Goal: Task Accomplishment & Management: Complete application form

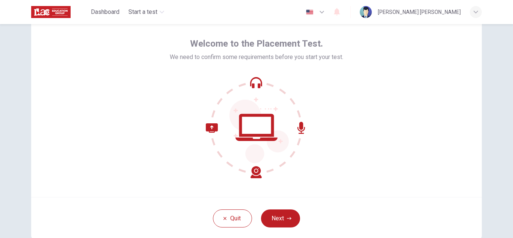
scroll to position [29, 0]
click at [280, 218] on button "Next" at bounding box center [280, 218] width 39 height 18
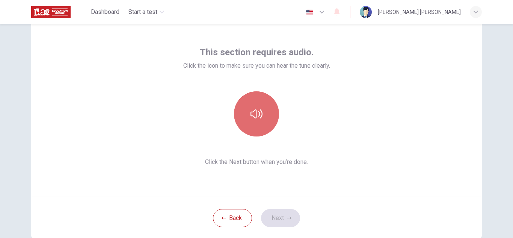
click at [259, 114] on icon "button" at bounding box center [256, 114] width 12 height 12
click at [252, 131] on button "button" at bounding box center [256, 113] width 45 height 45
click at [253, 131] on button "button" at bounding box center [256, 113] width 45 height 45
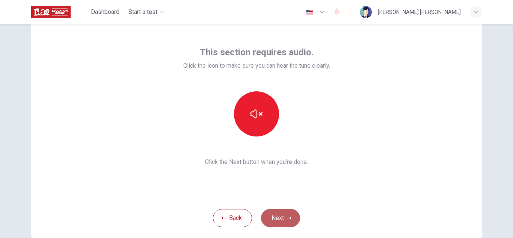
click at [274, 221] on button "Next" at bounding box center [280, 218] width 39 height 18
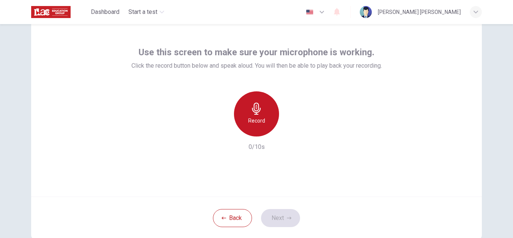
click at [259, 109] on icon "button" at bounding box center [256, 108] width 12 height 12
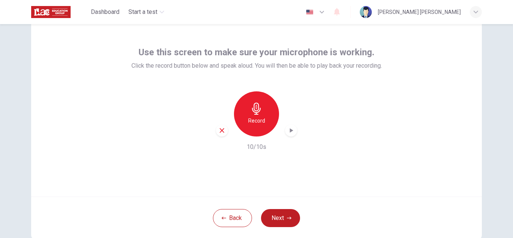
click at [290, 131] on icon "button" at bounding box center [291, 130] width 8 height 8
click at [275, 222] on button "Next" at bounding box center [280, 218] width 39 height 18
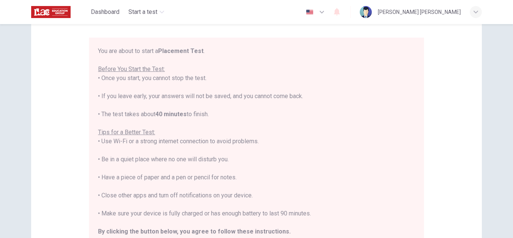
scroll to position [58, 0]
drag, startPoint x: 508, startPoint y: 82, endPoint x: 504, endPoint y: 64, distance: 18.8
click at [504, 64] on div "Disclaimer: You are about to start a Placement Test . Before You Start the Test…" at bounding box center [256, 130] width 513 height 213
click at [480, 74] on div "Disclaimer: You are about to start a Placement Test . Before You Start the Test…" at bounding box center [256, 150] width 474 height 369
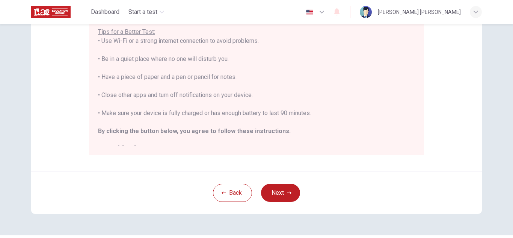
scroll to position [159, 0]
click at [286, 188] on button "Next" at bounding box center [280, 192] width 39 height 18
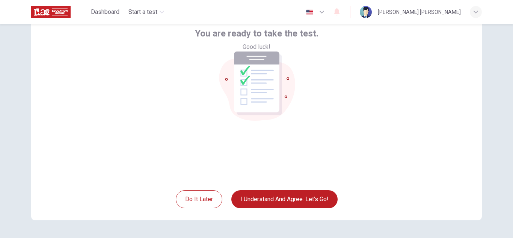
scroll to position [49, 0]
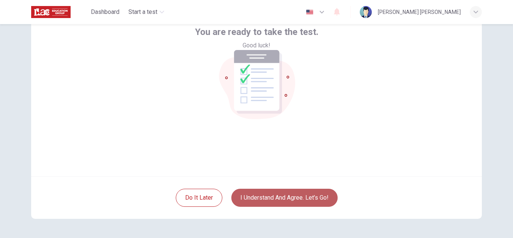
click at [292, 194] on button "I understand and agree. Let’s go!" at bounding box center [284, 197] width 106 height 18
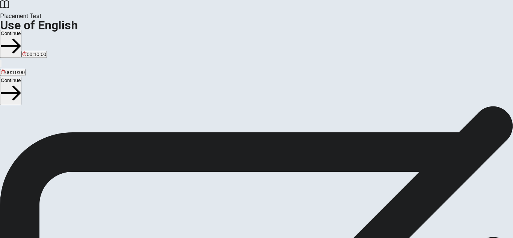
click at [185, 185] on span "You will answer 30 questions in total: • 15 grammar questions • 15 vocabulary q…" at bounding box center [92, 178] width 185 height 142
click at [21, 30] on button "Continue" at bounding box center [10, 44] width 21 height 28
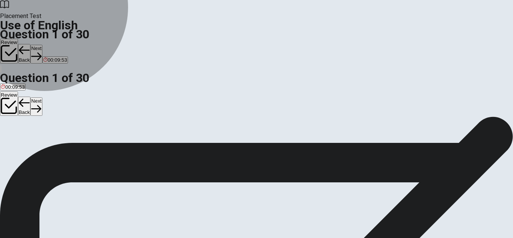
click at [45, 144] on span "have lived" at bounding box center [33, 144] width 23 height 6
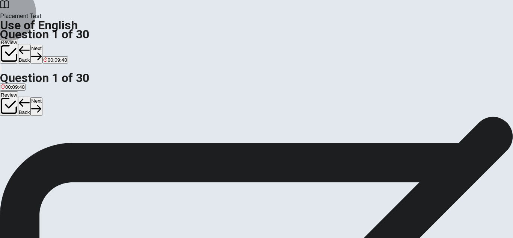
click at [42, 45] on button "Next" at bounding box center [36, 54] width 12 height 18
click at [31, 44] on button "Back" at bounding box center [24, 54] width 13 height 20
click at [41, 51] on icon "button" at bounding box center [36, 56] width 10 height 10
click at [19, 143] on button "B will" at bounding box center [15, 140] width 9 height 13
click at [42, 45] on button "Next" at bounding box center [36, 54] width 12 height 18
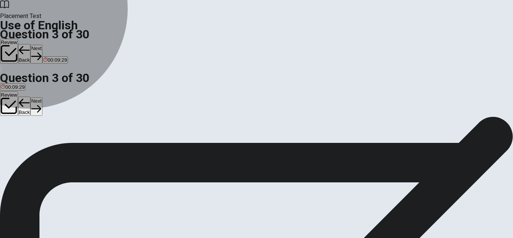
click at [45, 147] on button "D has" at bounding box center [40, 140] width 10 height 13
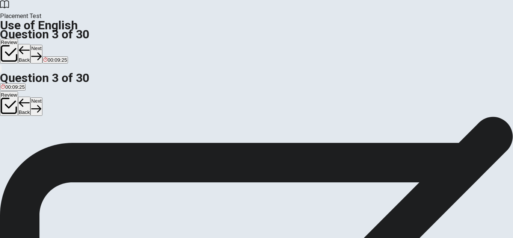
click at [12, 134] on button "A have" at bounding box center [6, 140] width 12 height 13
click at [45, 147] on button "D has" at bounding box center [40, 140] width 10 height 13
click at [42, 45] on button "Next" at bounding box center [36, 54] width 12 height 18
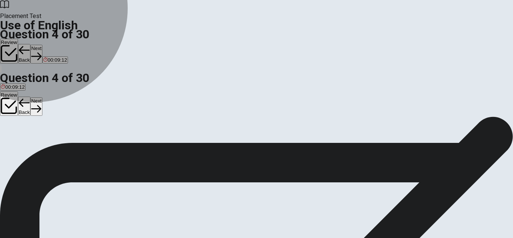
click at [10, 134] on button "A has" at bounding box center [5, 140] width 10 height 13
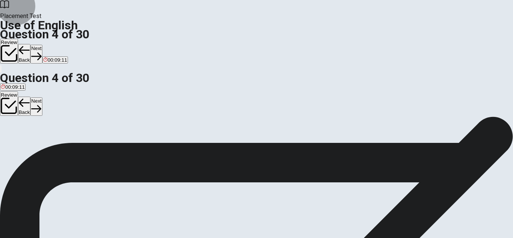
click at [42, 45] on button "Next" at bounding box center [36, 54] width 12 height 18
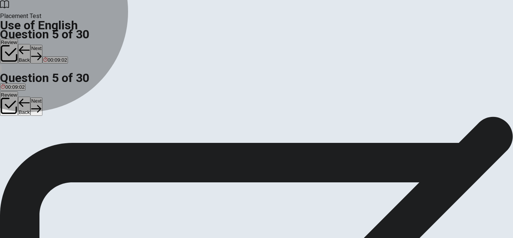
click at [11, 141] on span "read" at bounding box center [6, 144] width 10 height 6
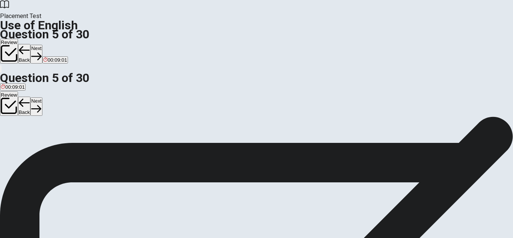
click at [42, 45] on button "Next" at bounding box center [36, 54] width 12 height 18
click at [55, 146] on span "Soap" at bounding box center [50, 144] width 12 height 6
click at [30, 45] on button "Next" at bounding box center [24, 54] width 12 height 18
click at [14, 141] on span "pencil" at bounding box center [7, 144] width 13 height 6
click at [42, 45] on button "Next" at bounding box center [36, 54] width 12 height 18
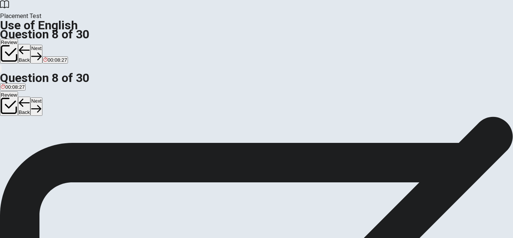
drag, startPoint x: 218, startPoint y: 200, endPoint x: 245, endPoint y: 158, distance: 49.3
click at [71, 146] on span "umbrella" at bounding box center [61, 144] width 19 height 6
click at [42, 45] on button "Next" at bounding box center [36, 54] width 12 height 18
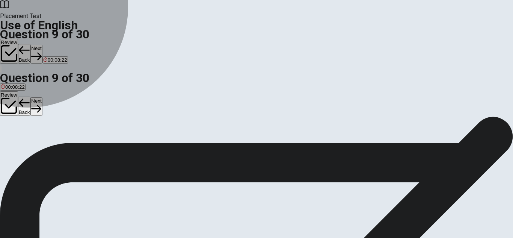
click at [59, 146] on span "Sick" at bounding box center [54, 144] width 9 height 6
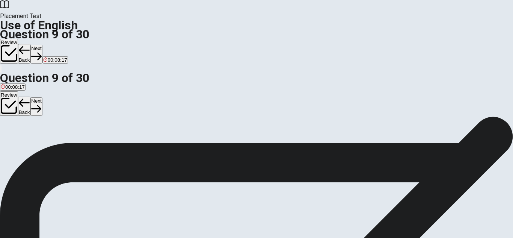
click at [42, 45] on button "Next" at bounding box center [36, 54] width 12 height 18
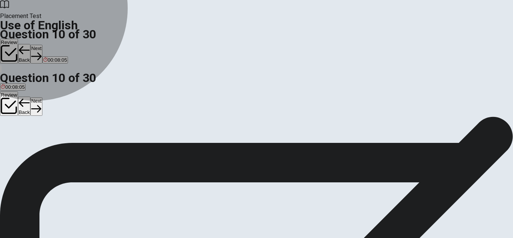
click at [38, 145] on span "will see" at bounding box center [29, 144] width 17 height 6
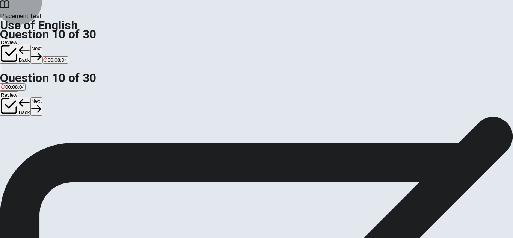
click at [42, 45] on button "Next" at bounding box center [36, 54] width 12 height 18
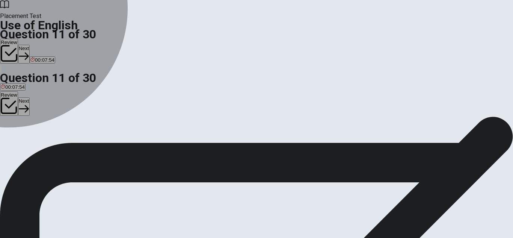
click at [41, 141] on div "C" at bounding box center [34, 138] width 14 height 6
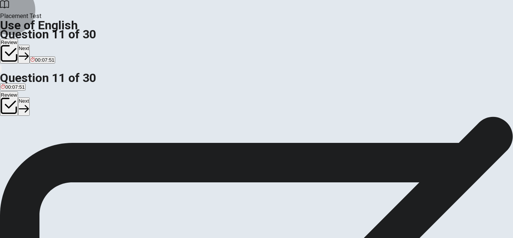
click at [30, 45] on button "Next" at bounding box center [24, 54] width 12 height 18
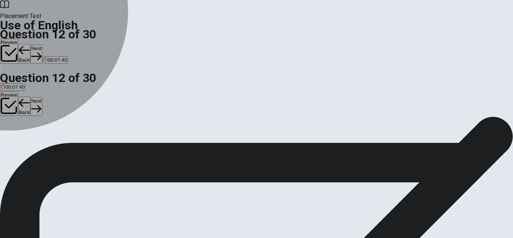
click at [87, 141] on div "D" at bounding box center [78, 138] width 17 height 6
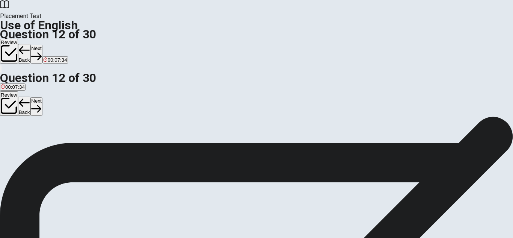
click at [42, 45] on button "Next" at bounding box center [36, 54] width 12 height 18
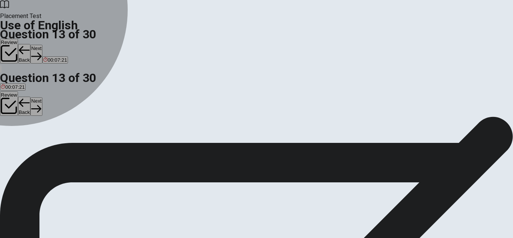
click at [32, 141] on div "B" at bounding box center [22, 138] width 20 height 6
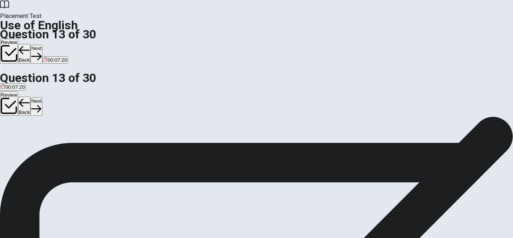
click at [42, 45] on button "Next" at bounding box center [36, 54] width 12 height 18
click at [112, 141] on div "D" at bounding box center [96, 138] width 33 height 6
click at [42, 45] on button "Next" at bounding box center [36, 54] width 12 height 18
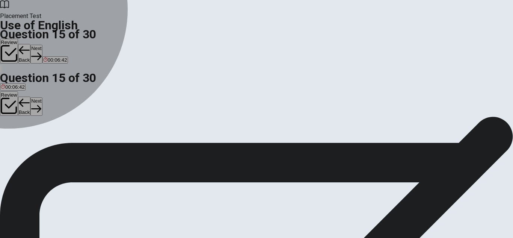
click at [55, 141] on div "D" at bounding box center [49, 138] width 12 height 6
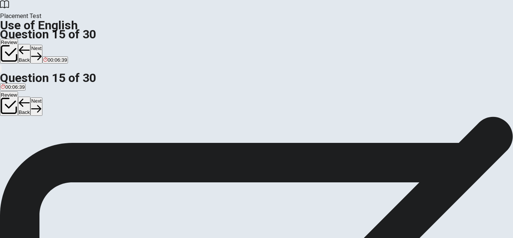
click at [31, 44] on button "Back" at bounding box center [24, 54] width 13 height 20
click at [42, 45] on button "Next" at bounding box center [36, 54] width 12 height 18
click at [8, 135] on div "A" at bounding box center [4, 138] width 7 height 6
click at [30, 45] on button "Next" at bounding box center [24, 54] width 12 height 18
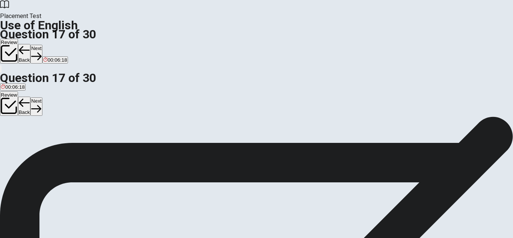
click at [33, 146] on span "active" at bounding box center [26, 144] width 13 height 6
click at [41, 53] on icon "button" at bounding box center [36, 57] width 10 height 8
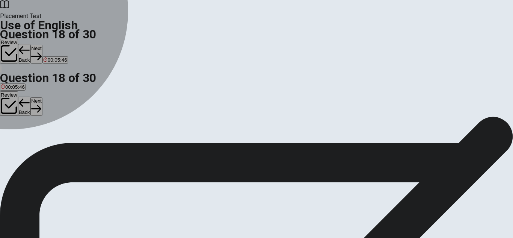
click at [45, 141] on div "D" at bounding box center [40, 138] width 10 height 6
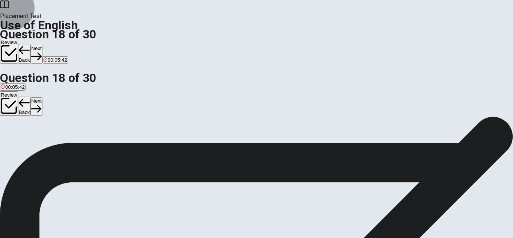
click at [42, 45] on button "Next" at bounding box center [36, 54] width 12 height 18
click at [24, 147] on button "B score" at bounding box center [17, 140] width 14 height 13
click at [42, 45] on button "Next" at bounding box center [36, 54] width 12 height 18
click at [31, 141] on div "C" at bounding box center [27, 138] width 8 height 6
click at [42, 45] on button "Next" at bounding box center [36, 54] width 12 height 18
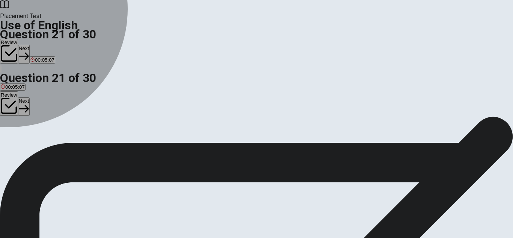
click at [17, 141] on div "B" at bounding box center [11, 138] width 11 height 6
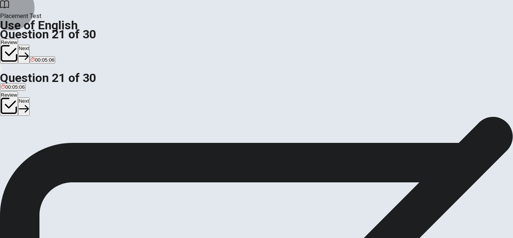
click at [30, 45] on button "Next" at bounding box center [24, 54] width 12 height 18
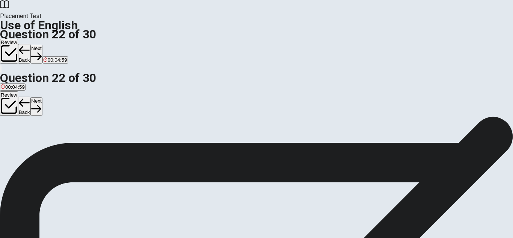
click at [10, 135] on div "A" at bounding box center [5, 138] width 9 height 6
click at [42, 45] on button "Next" at bounding box center [36, 54] width 12 height 18
click at [47, 141] on div "D" at bounding box center [43, 138] width 8 height 6
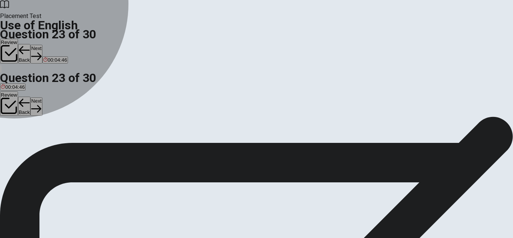
click at [38, 147] on button "C has" at bounding box center [34, 140] width 10 height 13
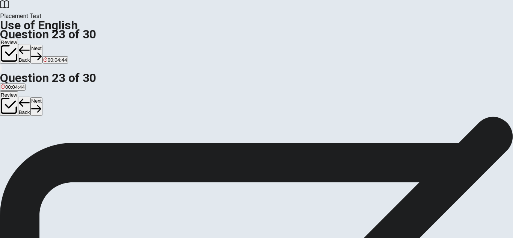
click at [42, 45] on button "Next" at bounding box center [36, 54] width 12 height 18
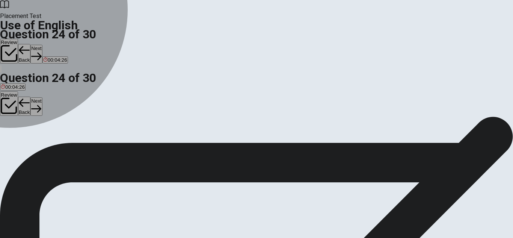
click at [54, 141] on div "C" at bounding box center [45, 138] width 20 height 6
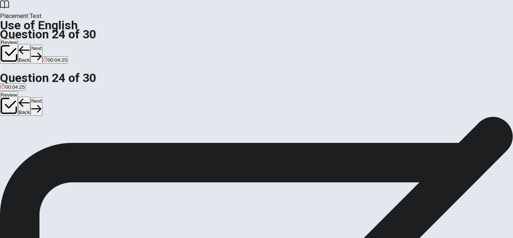
click at [41, 51] on icon "button" at bounding box center [36, 56] width 10 height 10
click at [66, 141] on div "B" at bounding box center [45, 138] width 43 height 6
click at [42, 45] on button "Next" at bounding box center [36, 54] width 12 height 18
click at [186, 141] on div "D" at bounding box center [162, 138] width 48 height 6
click at [30, 45] on button "Next" at bounding box center [24, 54] width 12 height 18
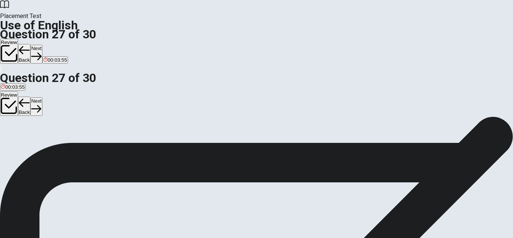
click at [42, 140] on button "B selfish" at bounding box center [34, 140] width 16 height 13
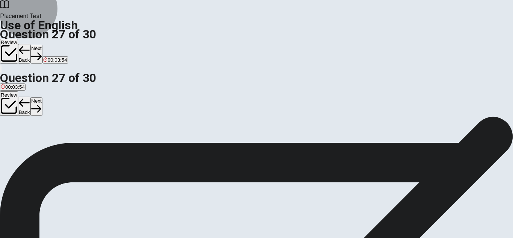
click at [42, 45] on button "Next" at bounding box center [36, 54] width 12 height 18
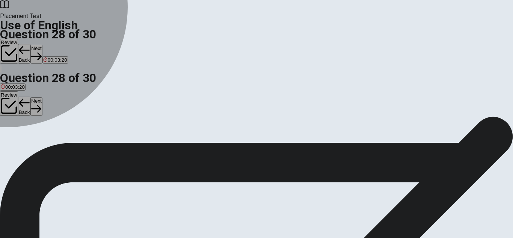
click at [70, 141] on div "D" at bounding box center [62, 138] width 16 height 6
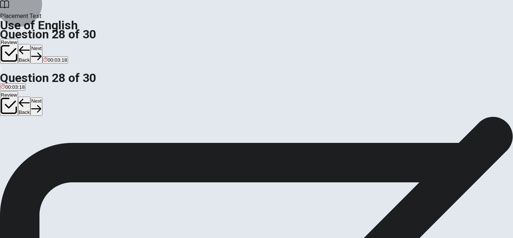
click at [42, 45] on button "Next" at bounding box center [36, 54] width 12 height 18
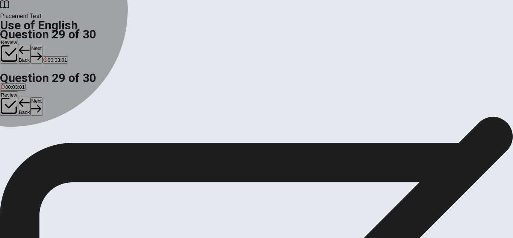
click at [28, 141] on div "B" at bounding box center [22, 138] width 12 height 6
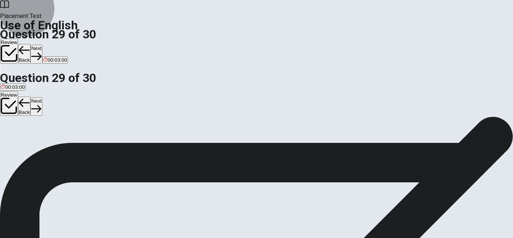
click at [41, 51] on icon "button" at bounding box center [36, 56] width 10 height 10
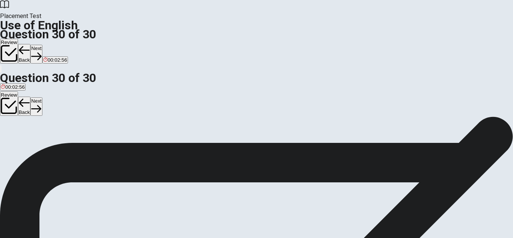
scroll to position [38, 0]
click at [64, 103] on div "D" at bounding box center [55, 101] width 20 height 6
click at [42, 45] on button "Next" at bounding box center [36, 54] width 12 height 18
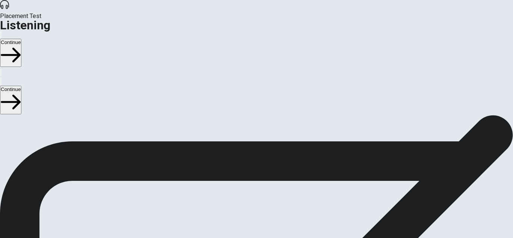
scroll to position [30, 0]
click at [21, 39] on button "Continue" at bounding box center [10, 53] width 21 height 28
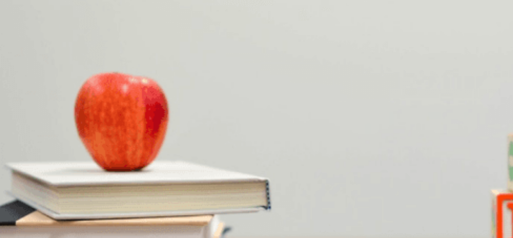
scroll to position [0, 0]
click at [351, 119] on div "D" at bounding box center [408, 116] width 115 height 6
click at [98, 150] on span "Excited but a bit nervous" at bounding box center [70, 153] width 55 height 6
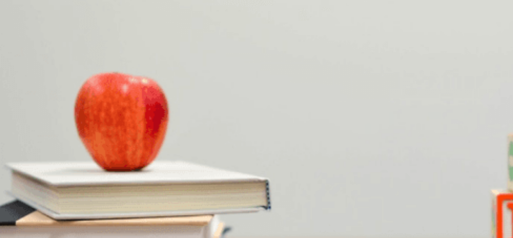
click at [51, 182] on span "Next summer" at bounding box center [36, 185] width 30 height 6
click at [71, 237] on div "B" at bounding box center [62, 242] width 16 height 6
click at [131, 213] on span "Enjoy the solo experience at her own pace" at bounding box center [84, 216] width 94 height 6
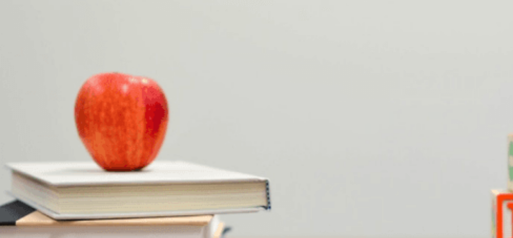
scroll to position [700, 0]
click at [21, 39] on button "Continue" at bounding box center [10, 53] width 21 height 28
click at [170, 202] on div "You must click this to continue" at bounding box center [134, 197] width 79 height 9
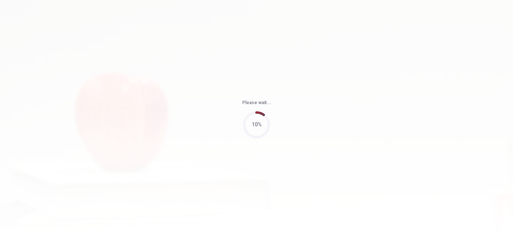
type input "71"
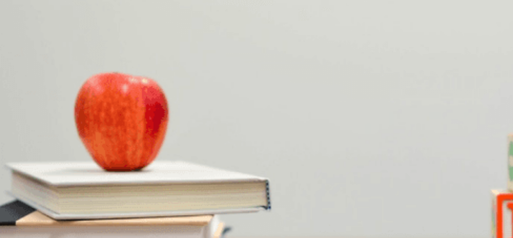
scroll to position [697, 0]
click at [85, 237] on span "He’s waiting for a friend’s confirmation" at bounding box center [43, 242] width 84 height 6
click at [477, 209] on div "Question 6 What does the woman want the man to check? A Cancellation policies B…" at bounding box center [256, 168] width 513 height 158
click at [182, 119] on span "The hotel’s transportation options" at bounding box center [145, 116] width 74 height 6
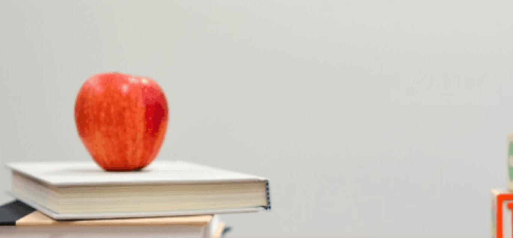
scroll to position [195, 0]
click at [132, 145] on span "Call the hotel" at bounding box center [116, 148] width 29 height 6
click at [168, 176] on span "Snorkeling at a marine sanctuary" at bounding box center [131, 179] width 73 height 6
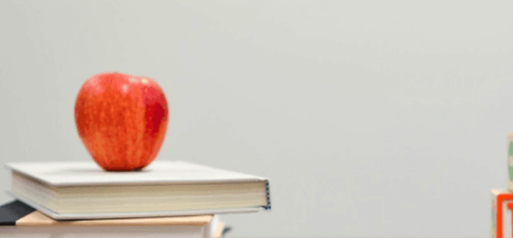
click at [187, 208] on span "Guided snorkeling tours" at bounding box center [160, 211] width 53 height 6
click at [85, 201] on button "B Yoga and paddleboarding" at bounding box center [56, 207] width 58 height 13
drag, startPoint x: 317, startPoint y: 174, endPoint x: 324, endPoint y: 178, distance: 8.1
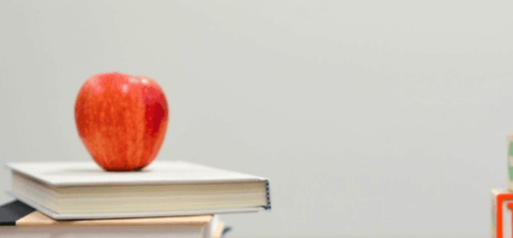
click at [166, 233] on button "B He’s waiting for ticket prices to drop" at bounding box center [126, 239] width 80 height 13
click at [21, 39] on button "Continue" at bounding box center [10, 53] width 21 height 28
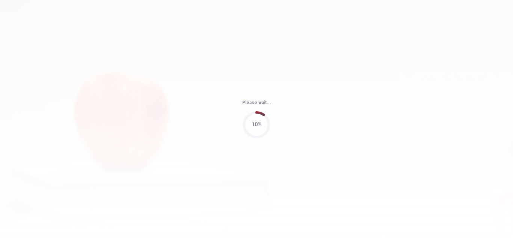
type input "82"
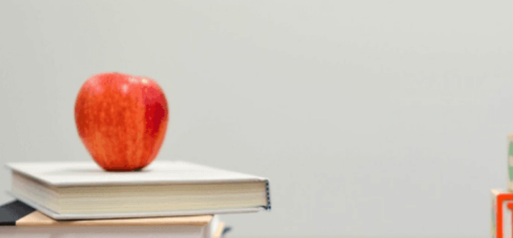
scroll to position [700, 0]
drag, startPoint x: 475, startPoint y: 201, endPoint x: 476, endPoint y: 210, distance: 8.7
click at [476, 210] on div "Question 11 What is the retreat’s budget? A $3,000 B $5,000 C $8,000 D $10,000 …" at bounding box center [256, 157] width 513 height 158
drag, startPoint x: 481, startPoint y: 197, endPoint x: 472, endPoint y: 189, distance: 12.0
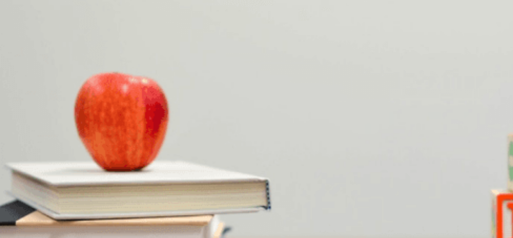
click at [475, 185] on div "Question 11 What is the retreat’s budget? A $3,000 B $5,000 C $8,000 D $10,000 …" at bounding box center [256, 146] width 513 height 185
click at [33, 108] on div "B" at bounding box center [25, 111] width 15 height 6
click at [156, 234] on div "B" at bounding box center [113, 237] width 86 height 6
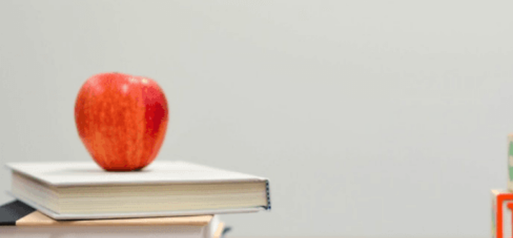
scroll to position [578, 0]
click at [212, 203] on div "B" at bounding box center [159, 206] width 108 height 6
click at [69, 140] on div "A" at bounding box center [35, 143] width 69 height 6
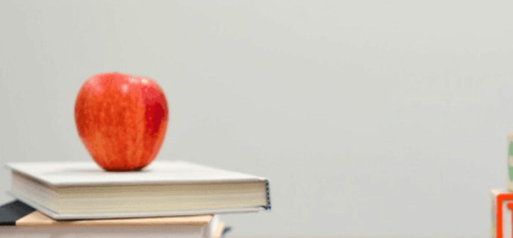
click at [230, 170] on button "D Send out a survey" at bounding box center [210, 176] width 42 height 13
click at [21, 39] on button "Continue" at bounding box center [10, 53] width 21 height 28
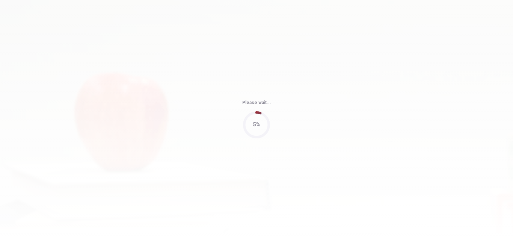
type input "98"
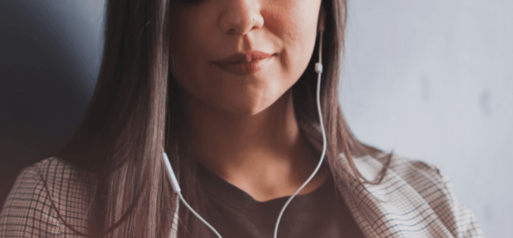
scroll to position [75, 0]
click at [21, 39] on button "Continue" at bounding box center [10, 53] width 21 height 28
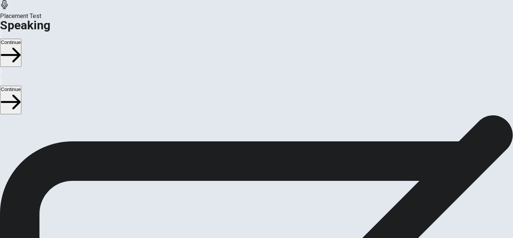
click at [247, 190] on button "Record Again" at bounding box center [246, 193] width 2 height 7
click at [265, 216] on icon at bounding box center [255, 229] width 19 height 27
click at [248, 190] on button "Play Audio" at bounding box center [248, 193] width 2 height 7
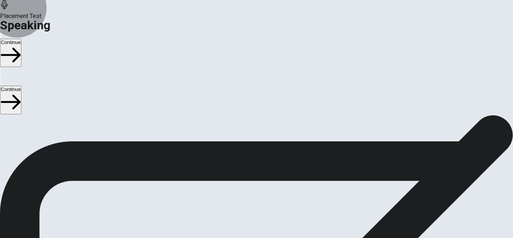
click at [21, 39] on button "Continue" at bounding box center [10, 53] width 21 height 28
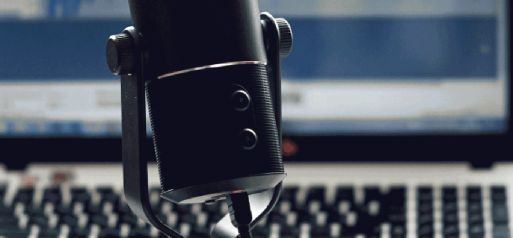
click at [21, 39] on button "Continue" at bounding box center [10, 53] width 21 height 28
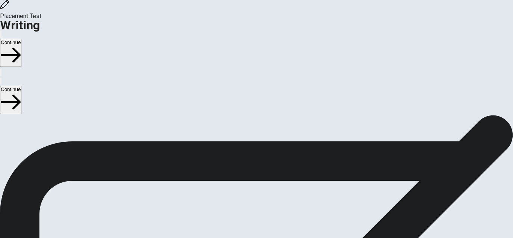
scroll to position [38, 0]
click at [21, 39] on button "Continue" at bounding box center [10, 53] width 21 height 28
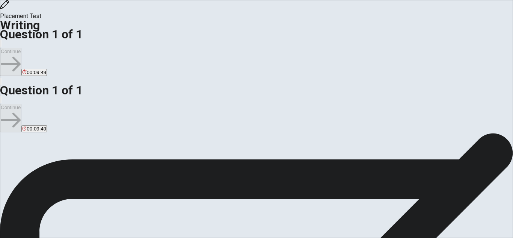
scroll to position [0, 0]
type textarea "I"
type textarea "W"
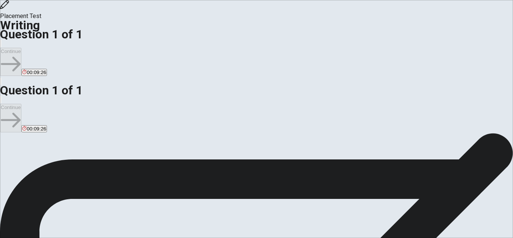
type textarea "I"
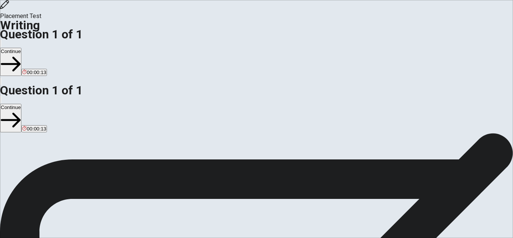
type textarea "On my last relationship I was having a bad time because my boyfriends doesn't f…"
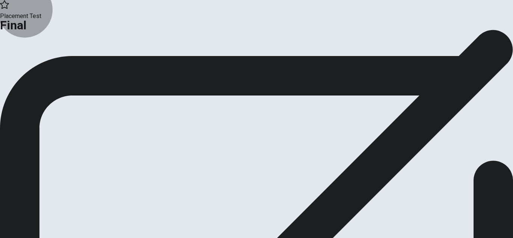
click at [30, 67] on button "Continue" at bounding box center [15, 62] width 30 height 10
